Goal: Obtain resource: Download file/media

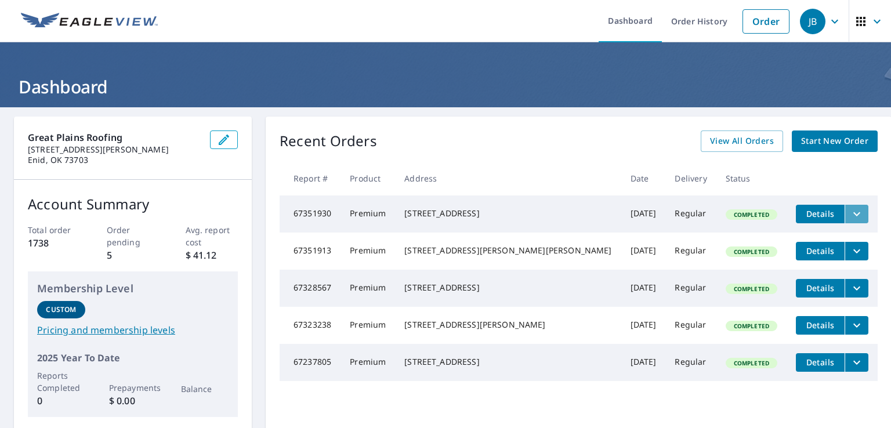
click at [850, 214] on icon "filesDropdownBtn-67351930" at bounding box center [857, 214] width 14 height 14
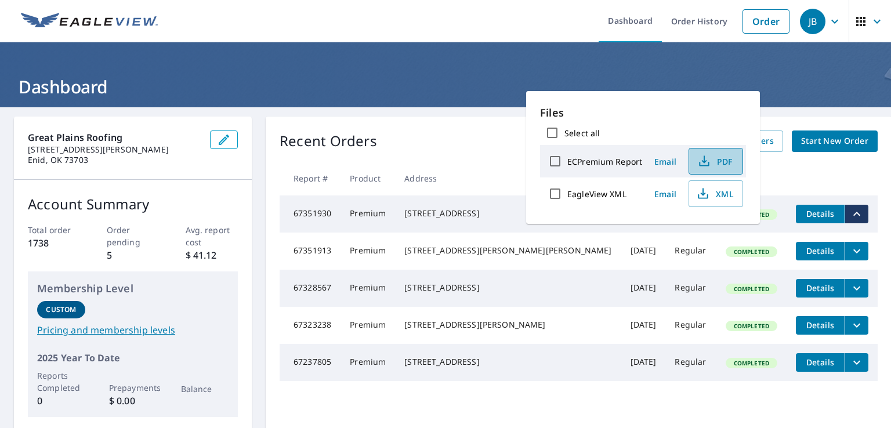
click at [709, 159] on icon "button" at bounding box center [705, 161] width 14 height 14
click at [442, 122] on div "Recent Orders View All Orders Start New Order Report # Product Address Date Del…" at bounding box center [579, 274] width 626 height 315
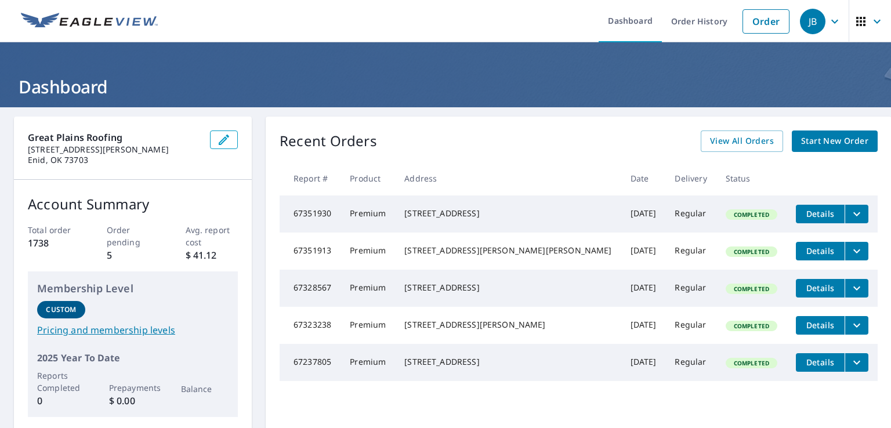
click at [850, 252] on icon "filesDropdownBtn-67351913" at bounding box center [857, 251] width 14 height 14
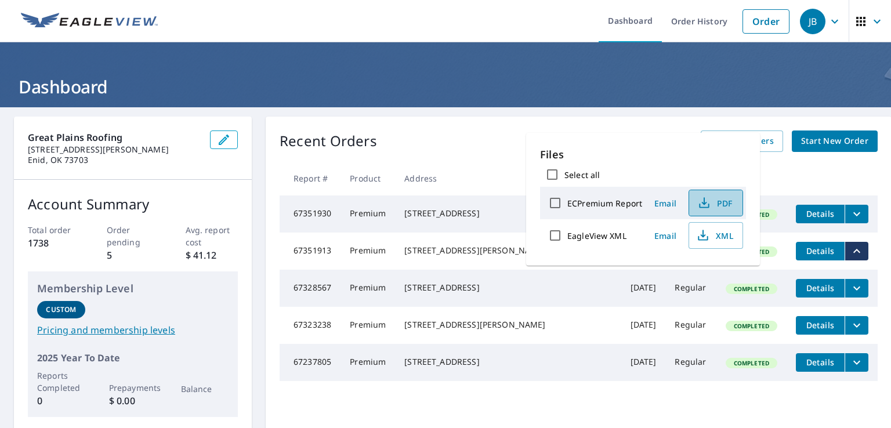
click at [714, 206] on span "PDF" at bounding box center [714, 203] width 37 height 14
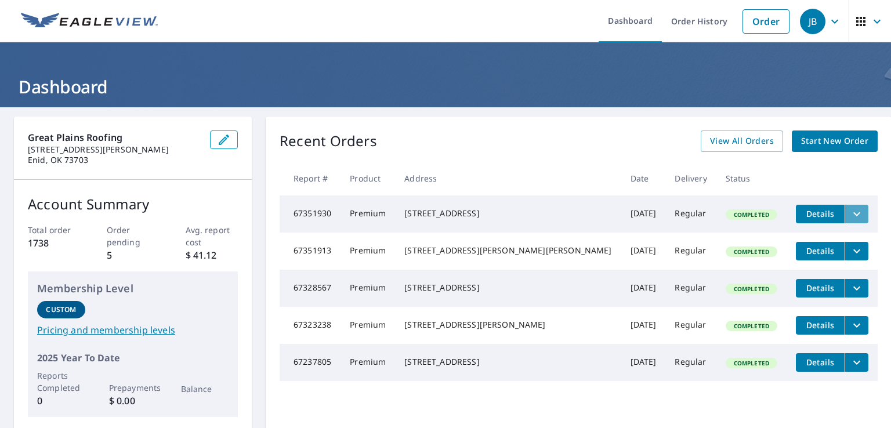
click at [850, 215] on icon "filesDropdownBtn-67351930" at bounding box center [857, 214] width 14 height 14
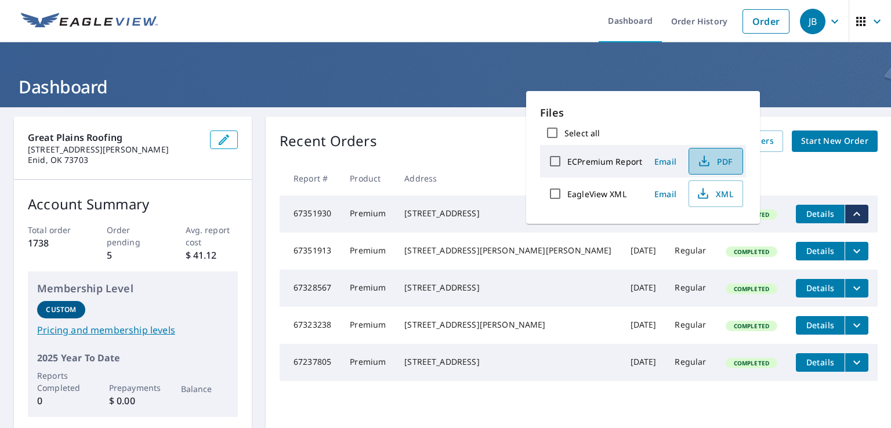
click at [709, 171] on button "PDF" at bounding box center [716, 161] width 55 height 27
